Goal: Use online tool/utility: Use online tool/utility

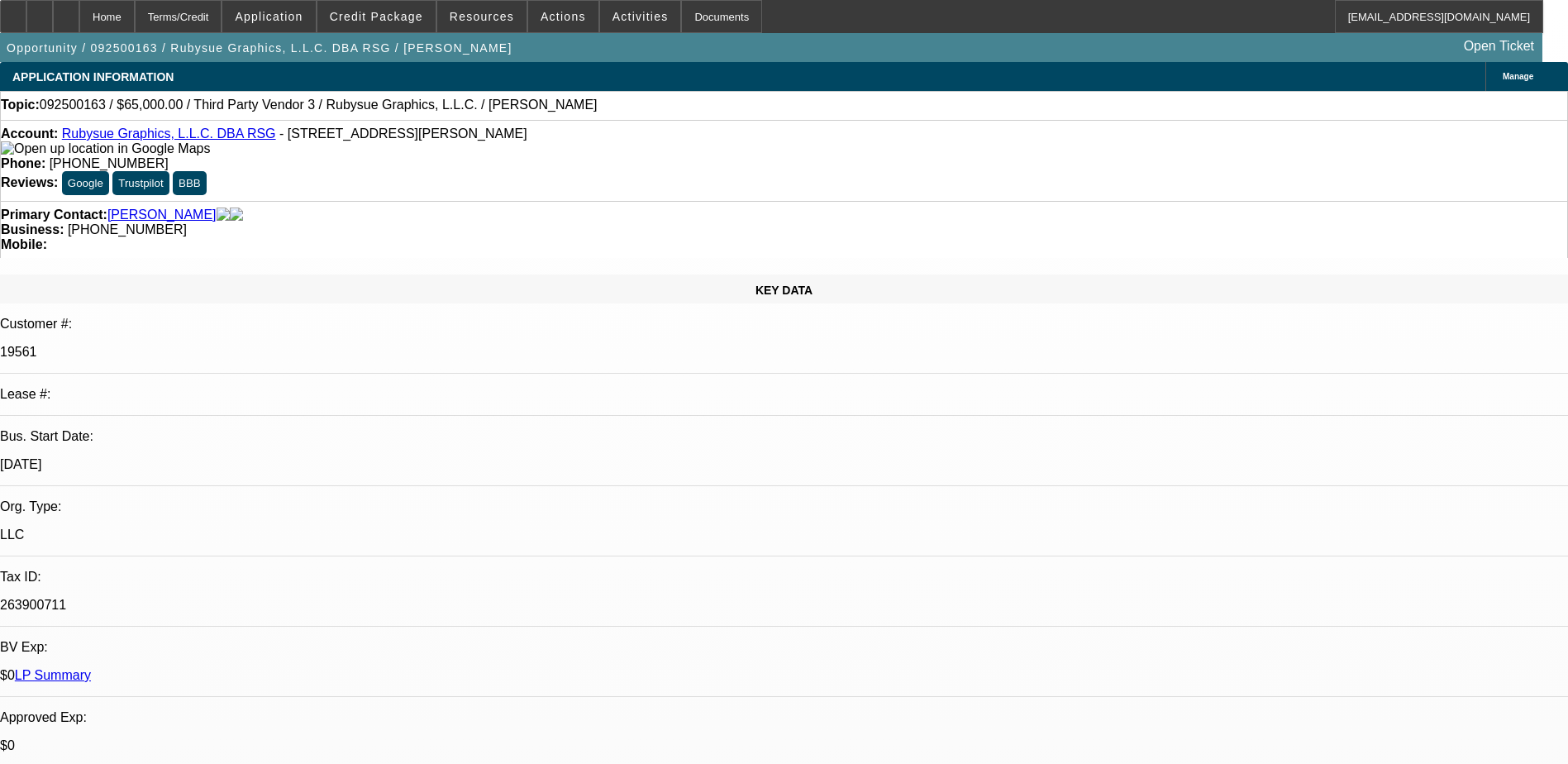
select select "0"
select select "2"
select select "0.1"
select select "4"
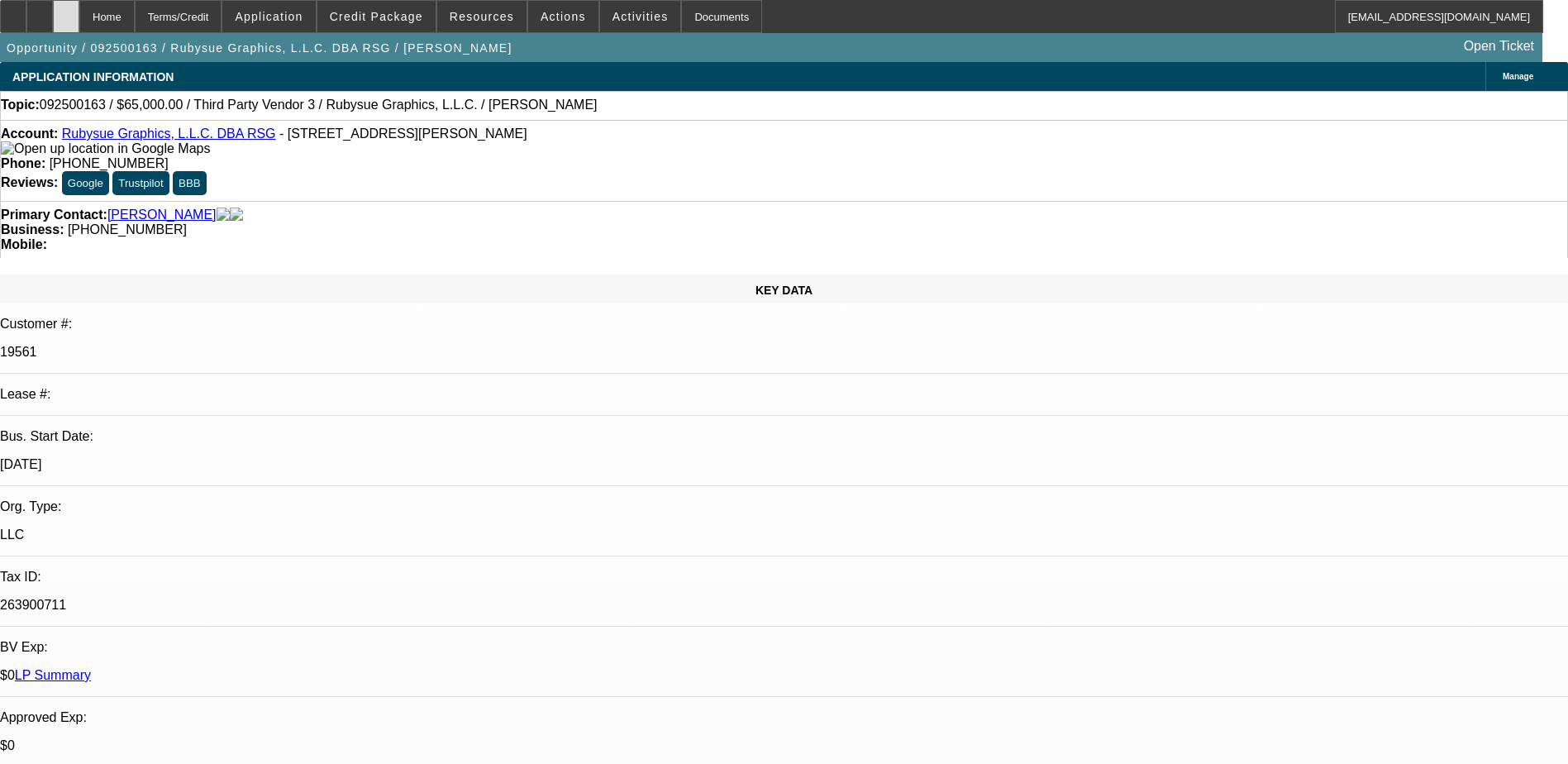
click at [79, 6] on div at bounding box center [66, 16] width 26 height 33
select select "0"
select select "1"
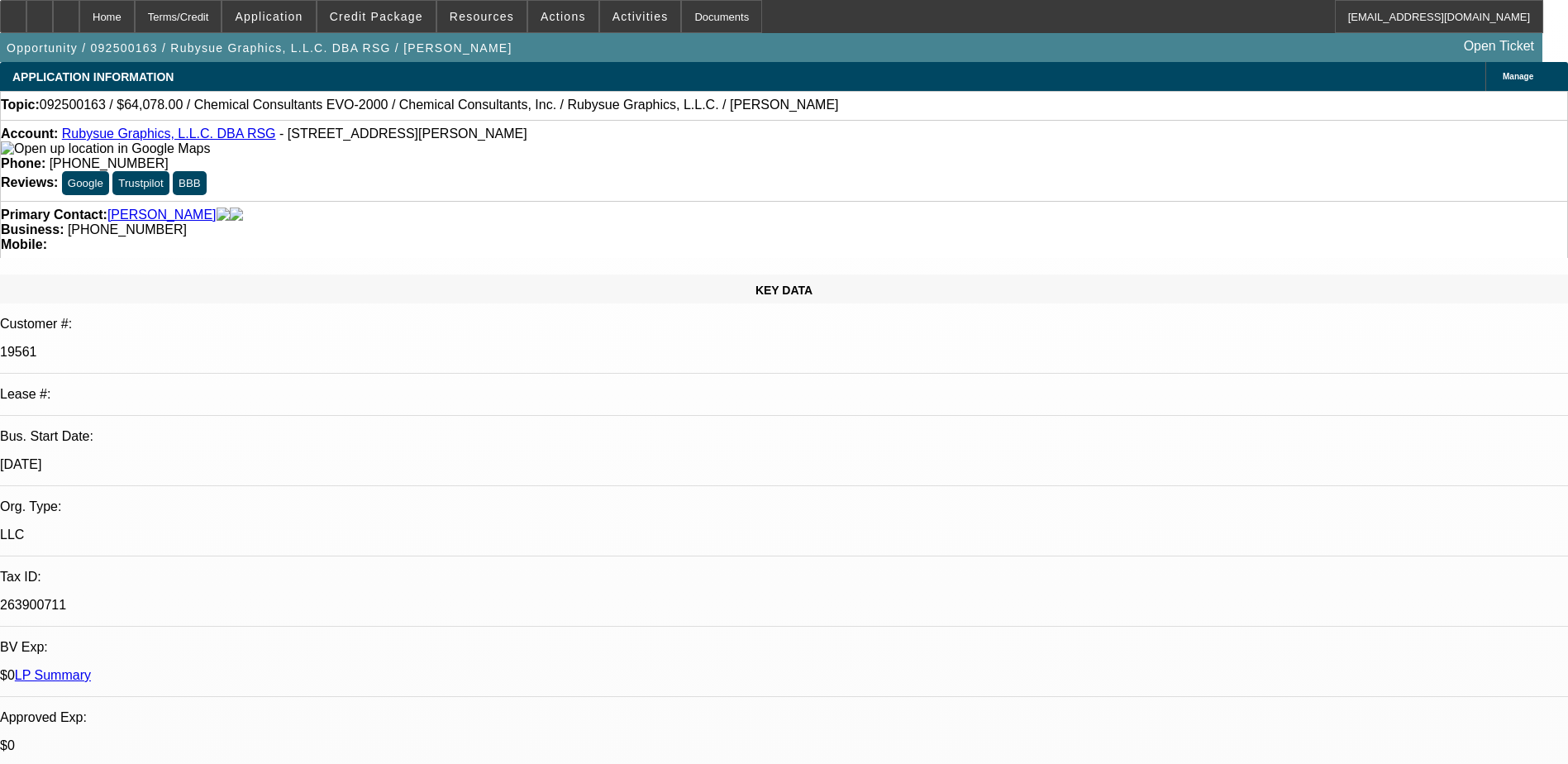
select select "1"
select select "2"
